Goal: Information Seeking & Learning: Learn about a topic

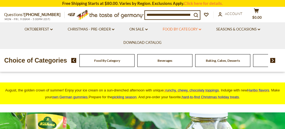
click at [180, 28] on link "Food By Category dropdown_arrow" at bounding box center [181, 29] width 38 height 6
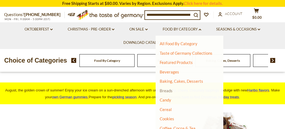
click at [165, 90] on link "Breads" at bounding box center [165, 90] width 13 height 5
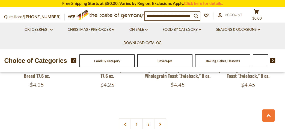
scroll to position [1207, 0]
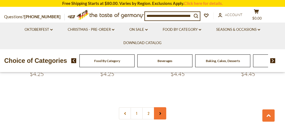
click at [159, 113] on icon at bounding box center [159, 113] width 3 height 3
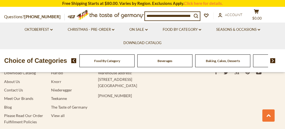
scroll to position [1543, 0]
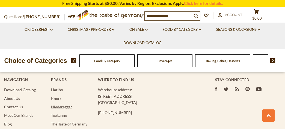
click at [60, 105] on link "Niederegger" at bounding box center [61, 107] width 21 height 5
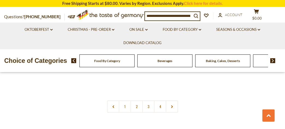
scroll to position [1139, 0]
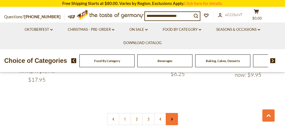
click at [172, 120] on icon at bounding box center [171, 119] width 3 height 3
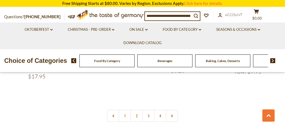
scroll to position [1148, 0]
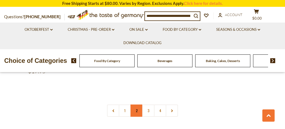
click at [137, 112] on link "2" at bounding box center [136, 111] width 12 height 12
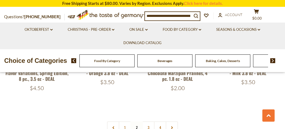
scroll to position [1151, 0]
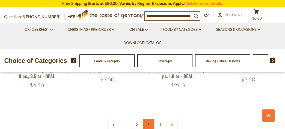
click at [149, 119] on link "3" at bounding box center [148, 125] width 12 height 12
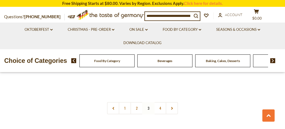
scroll to position [1158, 0]
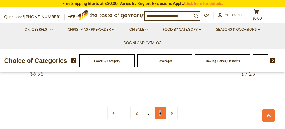
click at [160, 107] on link "4" at bounding box center [160, 113] width 12 height 12
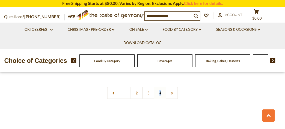
scroll to position [320, 0]
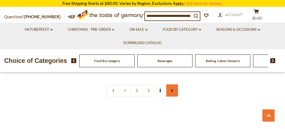
click at [172, 90] on icon at bounding box center [171, 90] width 3 height 3
click at [171, 88] on use at bounding box center [172, 89] width 2 height 3
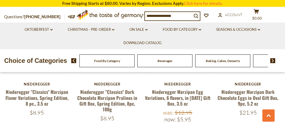
scroll to position [86, 0]
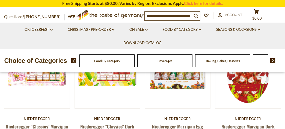
click at [148, 17] on input at bounding box center [168, 16] width 47 height 8
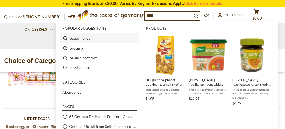
click at [76, 38] on li "bauern brot" at bounding box center [99, 39] width 79 height 10
type input "**********"
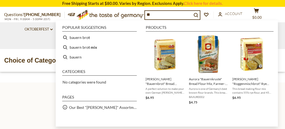
type input "*"
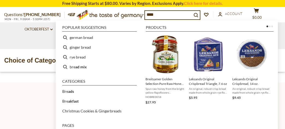
type input "*****"
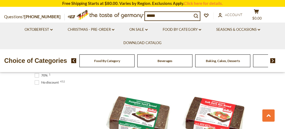
scroll to position [471, 0]
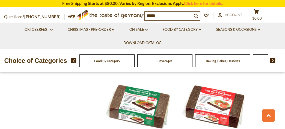
click at [160, 16] on input "*****" at bounding box center [168, 16] width 47 height 8
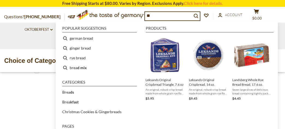
type input "*"
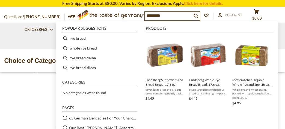
type input "*********"
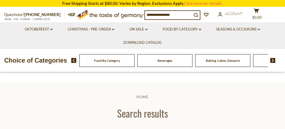
type input "*********"
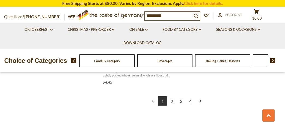
scroll to position [1012, 0]
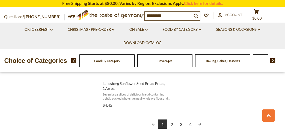
click at [172, 124] on link "2" at bounding box center [171, 124] width 9 height 9
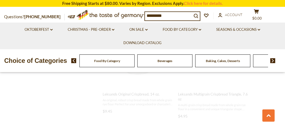
scroll to position [323, 0]
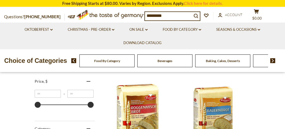
scroll to position [125, 0]
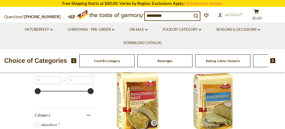
click at [224, 100] on img "Kuchenmeister" at bounding box center [213, 101] width 72 height 72
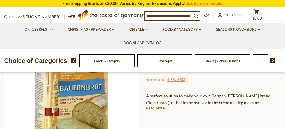
scroll to position [85, 0]
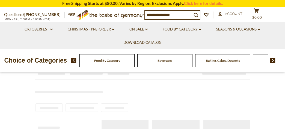
type input "*********"
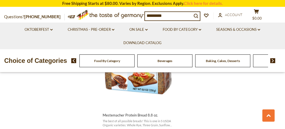
scroll to position [977, 0]
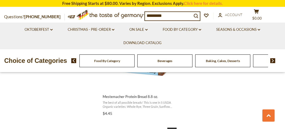
scroll to position [1000, 0]
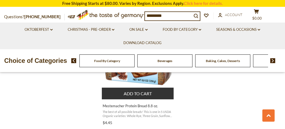
click at [132, 113] on span "The best of all possible breads! This is one in 5 USDA Organic varieties: Whole…" at bounding box center [137, 114] width 71 height 8
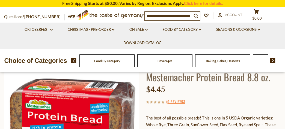
scroll to position [35, 0]
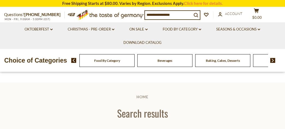
type input "*********"
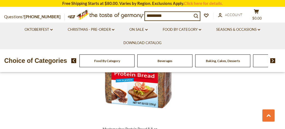
scroll to position [949, 0]
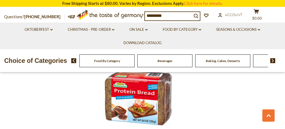
scroll to position [944, 0]
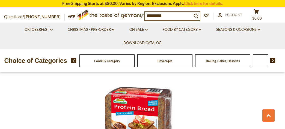
drag, startPoint x: 283, startPoint y: 86, endPoint x: 286, endPoint y: 90, distance: 5.1
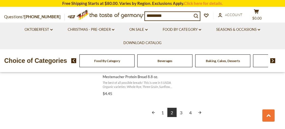
scroll to position [1043, 0]
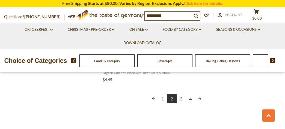
click at [181, 99] on link "3" at bounding box center [180, 98] width 9 height 9
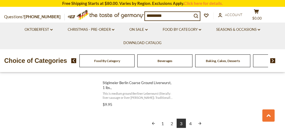
scroll to position [1028, 0]
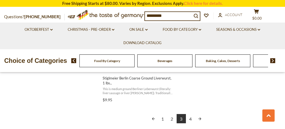
click at [190, 115] on link "4" at bounding box center [190, 118] width 9 height 9
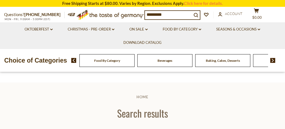
click at [111, 67] on div "Food By Category" at bounding box center [106, 60] width 55 height 13
